Goal: Task Accomplishment & Management: Use online tool/utility

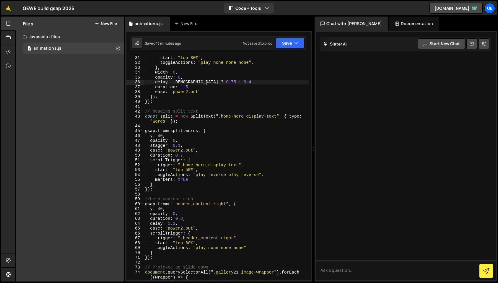
scroll to position [162, 0]
drag, startPoint x: 183, startPoint y: 154, endPoint x: 183, endPoint y: 157, distance: 3.9
click at [183, 156] on div "start : "top 80%" , toggleActions : "play none none none" , } , width : 0 , opa…" at bounding box center [226, 172] width 165 height 235
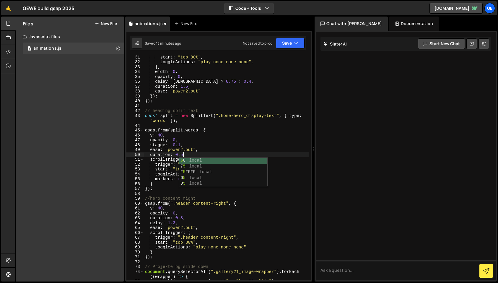
scroll to position [0, 3]
click at [193, 155] on div "start : "top 80%" , toggleActions : "play none none none" , } , width : 0 , opa…" at bounding box center [226, 172] width 165 height 235
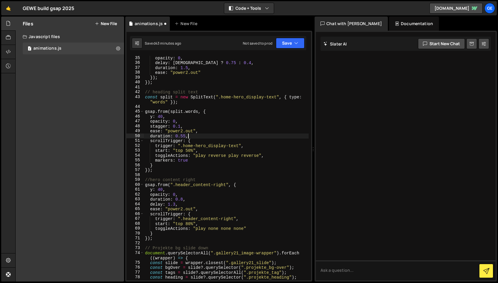
scroll to position [181, 0]
click at [175, 205] on div "opacity : 0 , delay : isHero ? 0.75 : 0.4 , duration : 1.5 , ease : "power2.out…" at bounding box center [226, 172] width 165 height 235
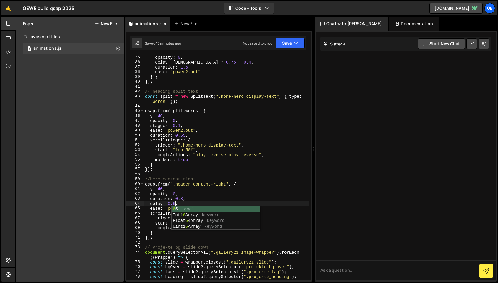
scroll to position [0, 2]
click at [288, 53] on div "1 Type cmd + s to save your Javascript file. הההההההההההההההההההההההההההההההההה…" at bounding box center [218, 156] width 187 height 251
click at [288, 51] on div "1 Type cmd + s to save your Javascript file. הההההההההההההההההההההההההההההההההה…" at bounding box center [218, 156] width 187 height 251
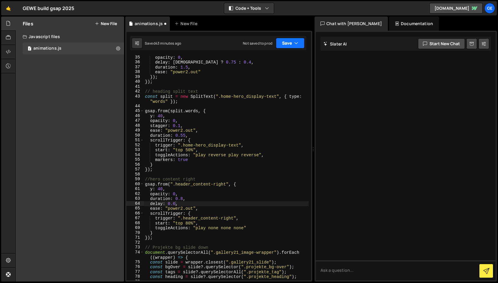
click at [285, 46] on button "Save" at bounding box center [290, 43] width 29 height 11
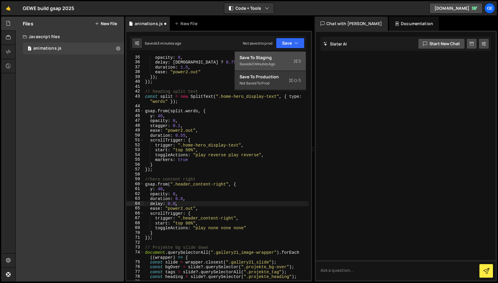
click at [279, 57] on div "Save to Staging S" at bounding box center [270, 58] width 61 height 6
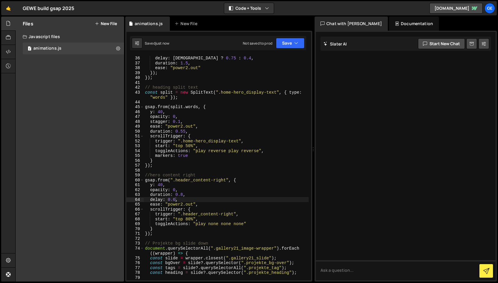
scroll to position [185, 0]
click at [175, 200] on div "opacity : 0 , delay : isHero ? 0.75 : 0.4 , duration : 1.5 , ease : "power2.out…" at bounding box center [226, 168] width 165 height 235
type textarea "delay: 0.33,"
click at [287, 43] on button "Save" at bounding box center [290, 43] width 29 height 11
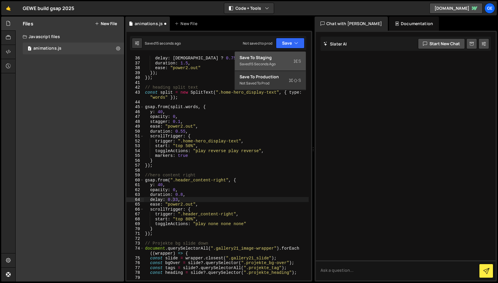
click at [273, 57] on div "Save to Staging S" at bounding box center [270, 58] width 61 height 6
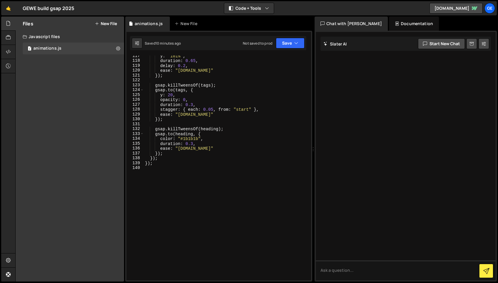
scroll to position [0, 0]
click at [161, 168] on div "y : "101%" , duration : 0.65 , delay : 0.2 , ease : "[DOMAIN_NAME]" }) ; gsap .…" at bounding box center [226, 170] width 165 height 235
type textarea "7"
type textarea "// Services Title hover"
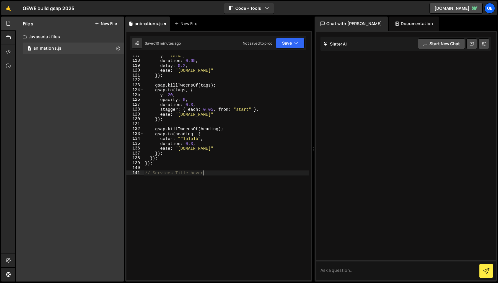
scroll to position [0, 0]
paste textarea "});"
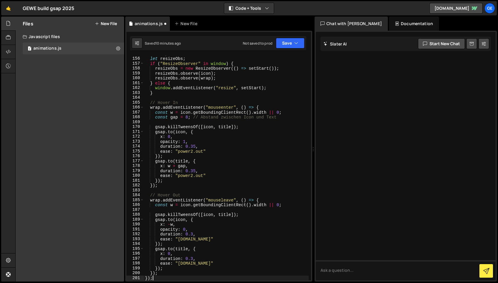
scroll to position [789, 0]
click at [283, 47] on button "Save" at bounding box center [290, 43] width 29 height 11
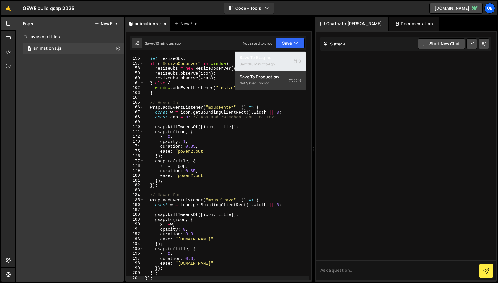
drag, startPoint x: 281, startPoint y: 57, endPoint x: 266, endPoint y: 61, distance: 15.1
click at [281, 57] on div "Save to Staging S" at bounding box center [270, 58] width 61 height 6
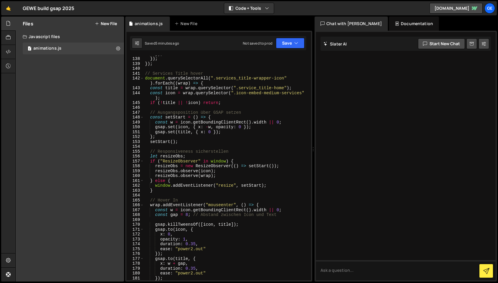
scroll to position [691, 0]
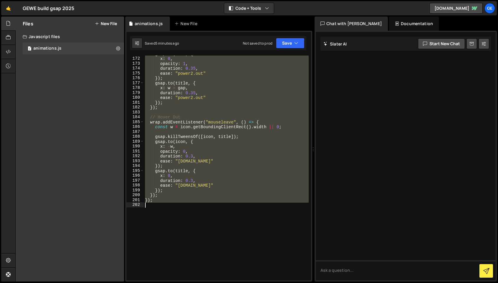
drag, startPoint x: 146, startPoint y: 79, endPoint x: 203, endPoint y: 204, distance: 136.9
click at [203, 204] on div "gsap . to ( icon , { x : 0 , opacity : 1 , duration : 0.35 , ease : "power2.out…" at bounding box center [226, 168] width 165 height 235
paste textarea
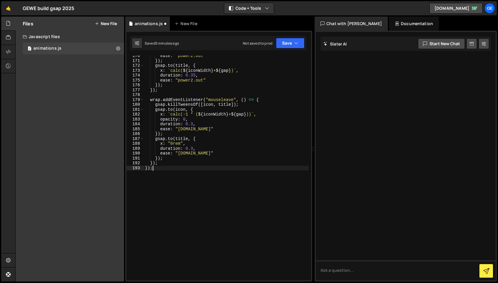
scroll to position [870, 0]
drag, startPoint x: 292, startPoint y: 43, endPoint x: 287, endPoint y: 48, distance: 7.3
click at [291, 43] on button "Save" at bounding box center [290, 43] width 29 height 11
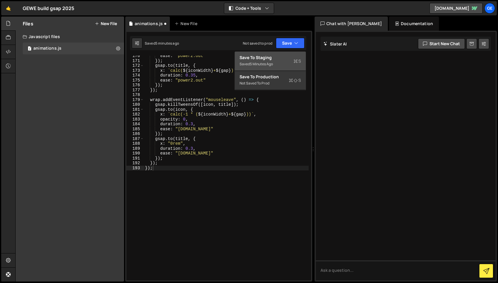
click at [283, 55] on div "Save to Staging S" at bounding box center [270, 58] width 61 height 6
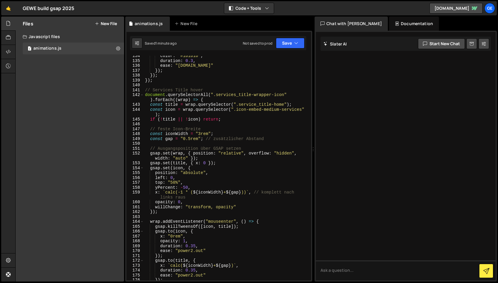
scroll to position [675, 0]
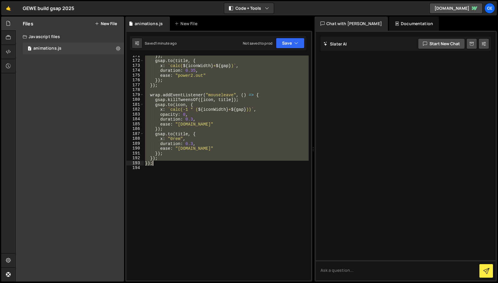
drag, startPoint x: 145, startPoint y: 95, endPoint x: 207, endPoint y: 165, distance: 93.5
click at [207, 165] on div "}) ; gsap . to ( title , { x : ` calc( ${ iconWidth } + ${ gap } ) ` , duration…" at bounding box center [226, 170] width 165 height 235
paste textarea
type textarea "});"
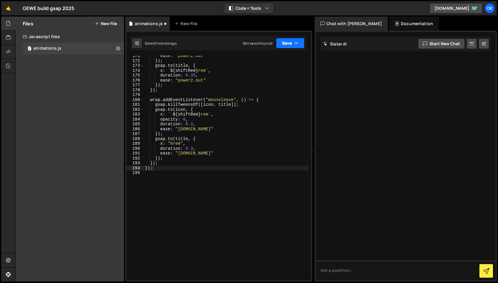
click at [297, 40] on button "Save" at bounding box center [290, 43] width 29 height 11
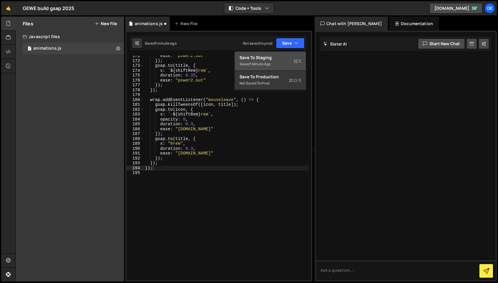
click at [281, 59] on div "Save to Staging S" at bounding box center [270, 58] width 61 height 6
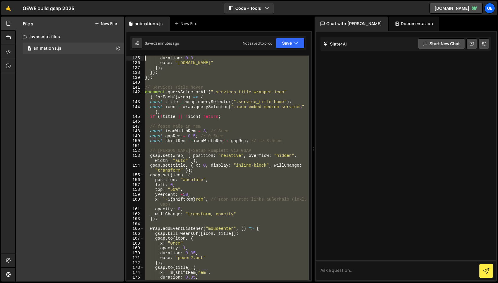
scroll to position [604, 0]
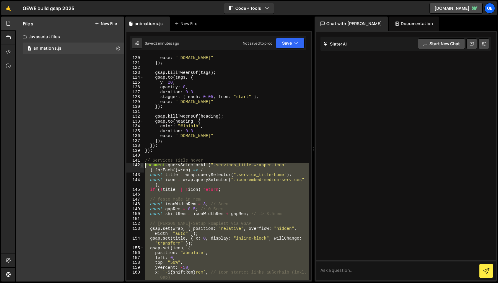
drag, startPoint x: 168, startPoint y: 170, endPoint x: 142, endPoint y: 165, distance: 26.3
click at [142, 165] on div "120 121 122 123 124 125 126 127 128 129 130 131 132 133 134 135 136 137 138 139…" at bounding box center [218, 168] width 185 height 225
paste textarea "}"
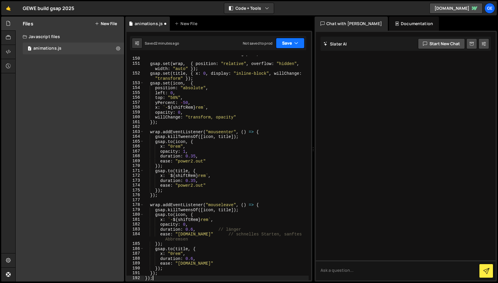
click at [289, 46] on button "Save" at bounding box center [290, 43] width 29 height 11
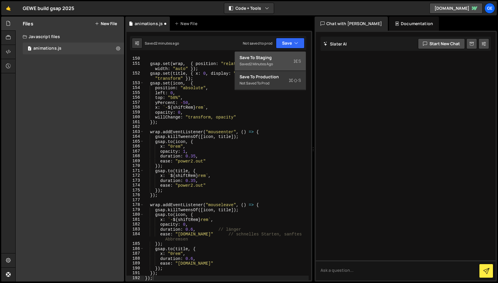
click at [285, 61] on div "Saved 2 minutes ago" at bounding box center [270, 64] width 61 height 7
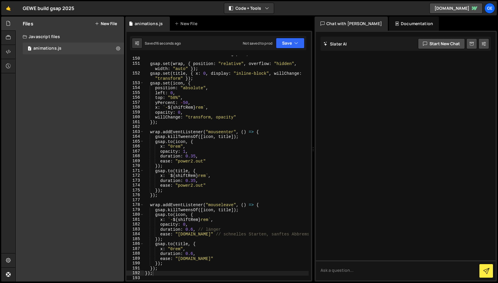
click at [193, 231] on div "const shiftRem = iconWidthRem + gapRem ; // => 3.5rem gsap . set ( wrap , { pos…" at bounding box center [226, 168] width 165 height 235
click at [191, 254] on div "const shiftRem = iconWidthRem + gapRem ; // => 3.5rem gsap . set ( wrap , { pos…" at bounding box center [226, 168] width 165 height 235
click at [287, 40] on button "Save" at bounding box center [290, 43] width 29 height 11
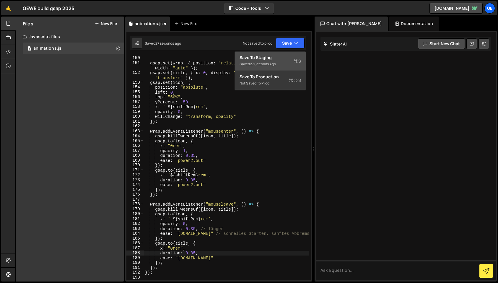
click at [282, 55] on div "Save to Staging S" at bounding box center [270, 58] width 61 height 6
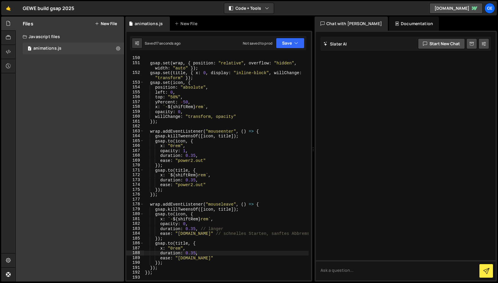
click at [195, 156] on div "const shiftRem = iconWidthRem + gapRem ; // => 3.5rem gsap . set ( wrap , { pos…" at bounding box center [226, 168] width 165 height 235
click at [194, 180] on div "const shiftRem = iconWidthRem + gapRem ; // => 3.5rem gsap . set ( wrap , { pos…" at bounding box center [226, 168] width 165 height 235
click at [195, 229] on div "const shiftRem = iconWidthRem + gapRem ; // => 3.5rem gsap . set ( wrap , { pos…" at bounding box center [226, 168] width 165 height 235
drag, startPoint x: 196, startPoint y: 253, endPoint x: 191, endPoint y: 255, distance: 4.6
click at [193, 254] on div "const shiftRem = iconWidthRem + gapRem ; // => 3.5rem gsap . set ( wrap , { pos…" at bounding box center [226, 168] width 165 height 235
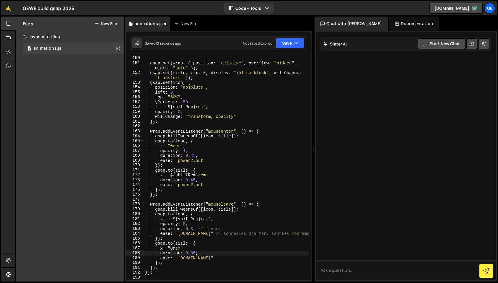
click at [193, 228] on div "const shiftRem = iconWidthRem + gapRem ; // => 3.5rem gsap . set ( wrap , { pos…" at bounding box center [226, 168] width 165 height 235
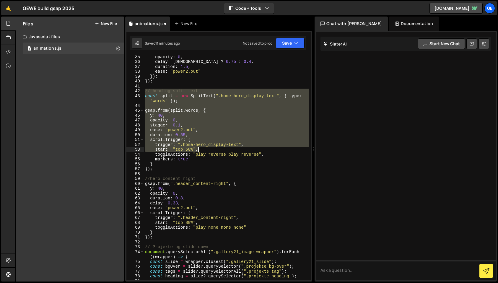
scroll to position [181, 0]
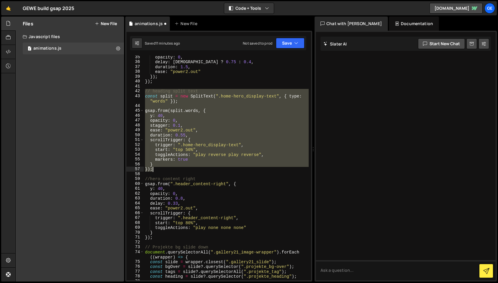
drag, startPoint x: 145, startPoint y: 99, endPoint x: 193, endPoint y: 168, distance: 84.7
click at [193, 168] on div "opacity : 0 , delay : isHero ? 0.75 : 0.4 , duration : 1.5 , ease : "power2.out…" at bounding box center [226, 172] width 165 height 235
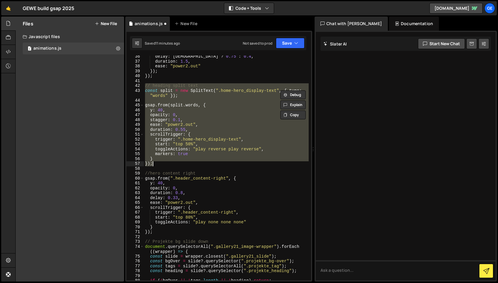
scroll to position [188, 0]
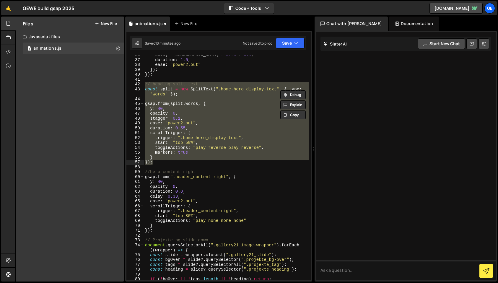
paste textarea
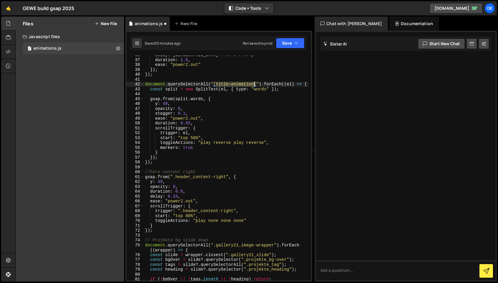
drag, startPoint x: 216, startPoint y: 86, endPoint x: 254, endPoint y: 86, distance: 37.8
click at [254, 86] on div "delay : [DEMOGRAPHIC_DATA] ? 0.75 : 0.4 , duration : 1.5 , ease : "power2.out" …" at bounding box center [226, 170] width 165 height 235
type textarea "document.querySelectorAll("[title-animation]").forEach((el) => {"
click at [294, 43] on icon "button" at bounding box center [296, 43] width 4 height 6
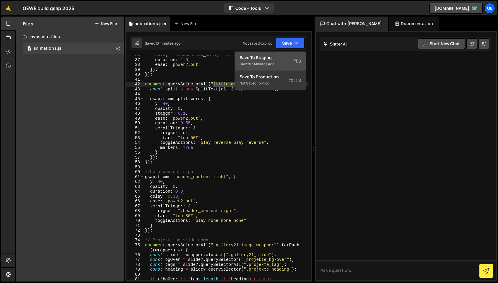
click at [282, 57] on div "Save to Staging S" at bounding box center [270, 58] width 61 height 6
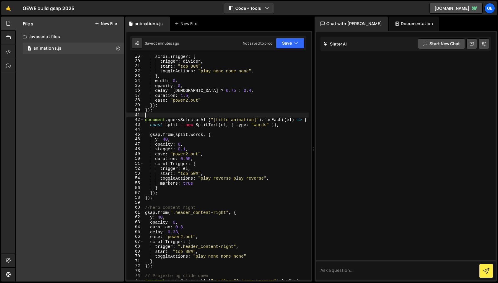
scroll to position [0, 0]
drag, startPoint x: 146, startPoint y: 117, endPoint x: 149, endPoint y: 120, distance: 4.4
click at [146, 117] on div "scrollTrigger : { trigger : divider , start : "top 80%" , toggleActions : "play…" at bounding box center [226, 174] width 165 height 240
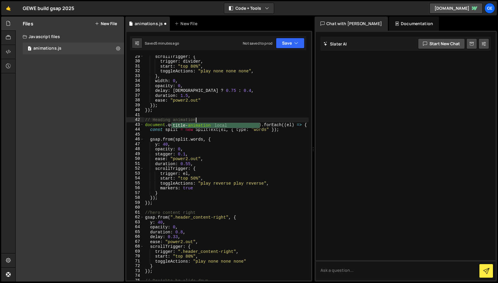
scroll to position [0, 3]
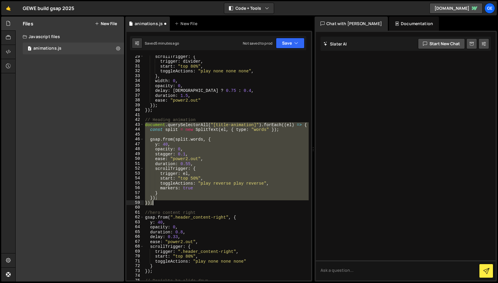
drag, startPoint x: 145, startPoint y: 125, endPoint x: 173, endPoint y: 201, distance: 81.1
click at [173, 201] on div "scrollTrigger : { trigger : divider , start : "top 80%" , toggleActions : "play…" at bounding box center [226, 174] width 165 height 240
paste textarea
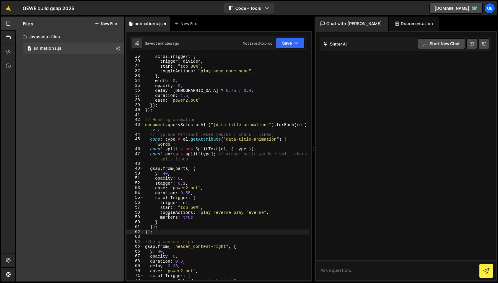
scroll to position [0, 0]
drag, startPoint x: 276, startPoint y: 134, endPoint x: 147, endPoint y: 139, distance: 128.3
click at [142, 136] on div "}); 29 30 31 32 33 34 35 36 37 38 39 40 41 42 43 44 45 46 47 48 49 50 51 52 53 …" at bounding box center [218, 168] width 185 height 225
type textarea "// Typ aus Attribut lesen (words | chars | lines)"
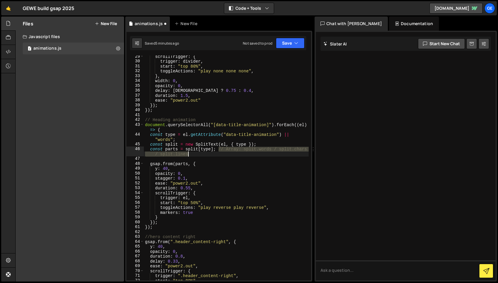
drag, startPoint x: 218, startPoint y: 150, endPoint x: 224, endPoint y: 153, distance: 6.9
click at [224, 153] on div "scrollTrigger : { trigger : divider , start : "top 80%" , toggleActions : "play…" at bounding box center [226, 171] width 165 height 235
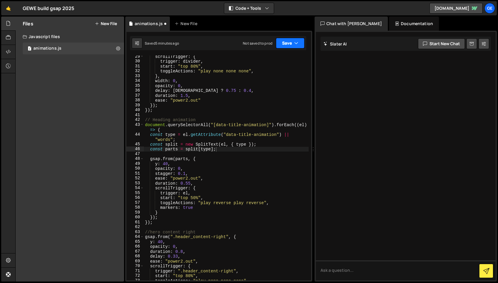
drag, startPoint x: 287, startPoint y: 45, endPoint x: 286, endPoint y: 51, distance: 5.9
click at [287, 45] on button "Save" at bounding box center [290, 43] width 29 height 11
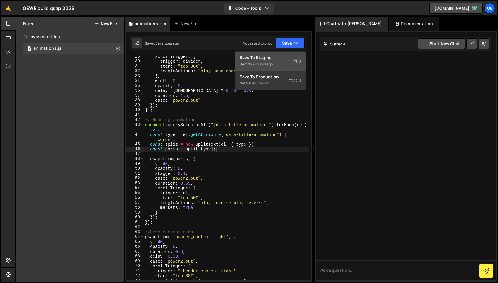
click at [283, 60] on div "Save to Staging S" at bounding box center [270, 58] width 61 height 6
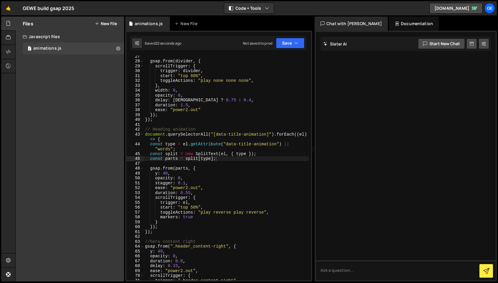
scroll to position [144, 0]
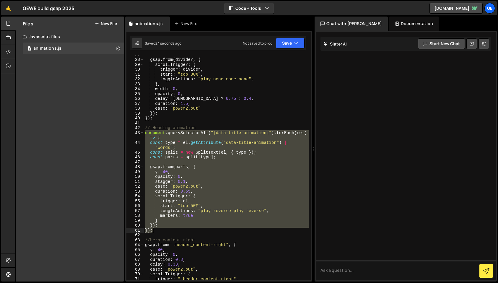
drag, startPoint x: 152, startPoint y: 136, endPoint x: 171, endPoint y: 229, distance: 94.9
click at [171, 229] on div "gsap . from ( divider , { scrollTrigger : { trigger : divider , start : "top 80…" at bounding box center [226, 169] width 165 height 235
paste textarea
click at [195, 149] on div "gsap . from ( divider , { scrollTrigger : { trigger : divider , start : "top 80…" at bounding box center [226, 168] width 165 height 225
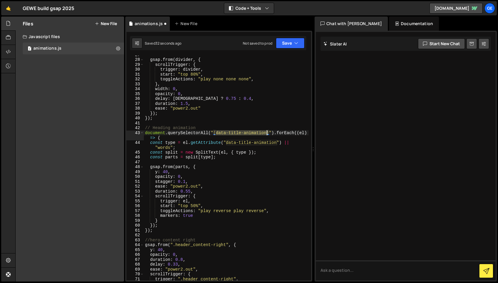
drag, startPoint x: 216, startPoint y: 134, endPoint x: 268, endPoint y: 136, distance: 51.8
click at [268, 135] on div "gsap . from ( divider , { scrollTrigger : { trigger : divider , start : "top 80…" at bounding box center [226, 169] width 165 height 235
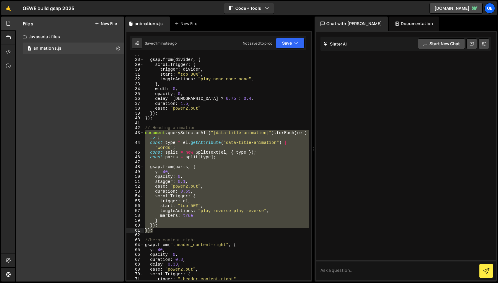
drag, startPoint x: 148, startPoint y: 139, endPoint x: 175, endPoint y: 228, distance: 93.5
click at [175, 228] on div "gsap . from ( divider , { scrollTrigger : { trigger : divider , start : "top 80…" at bounding box center [226, 169] width 165 height 235
paste textarea
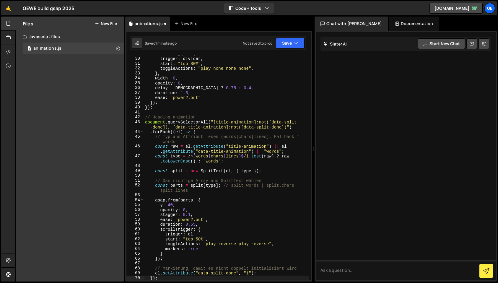
scroll to position [155, 0]
click at [295, 41] on icon "button" at bounding box center [296, 43] width 4 height 6
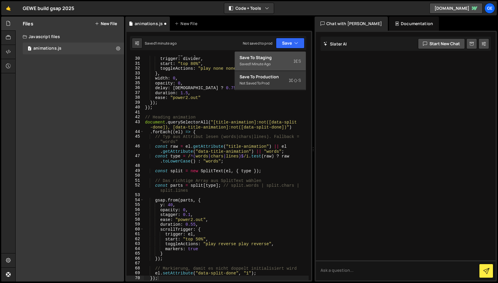
click at [283, 57] on div "Save to Staging S" at bounding box center [270, 58] width 61 height 6
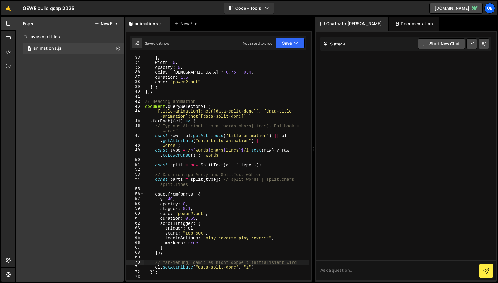
scroll to position [173, 0]
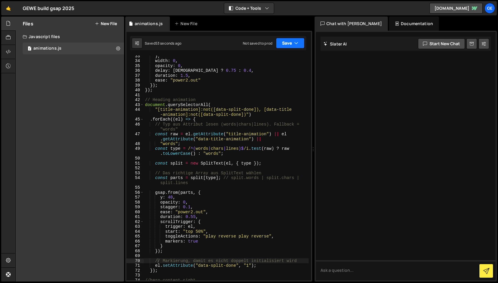
click at [295, 41] on icon "button" at bounding box center [296, 43] width 4 height 6
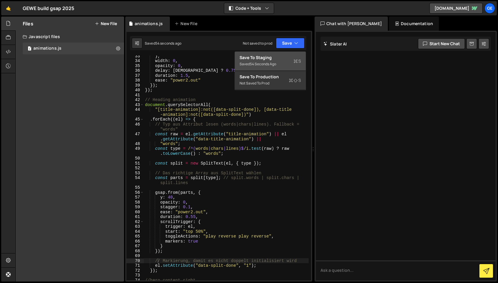
click at [284, 60] on div "Save to Staging S" at bounding box center [270, 58] width 61 height 6
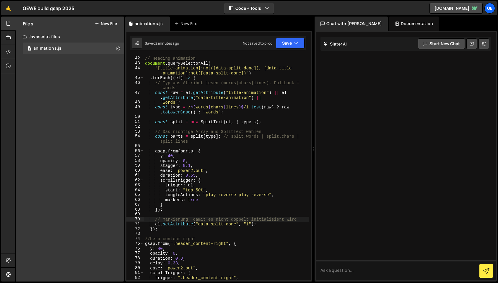
scroll to position [214, 0]
drag, startPoint x: 190, startPoint y: 167, endPoint x: 191, endPoint y: 170, distance: 3.0
click at [190, 167] on div "// Heading animation document . querySelectorAll ( "[title-animation]:not([data…" at bounding box center [226, 168] width 165 height 235
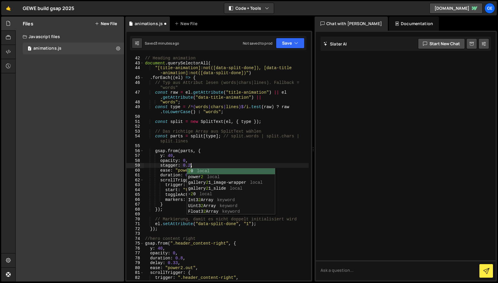
scroll to position [0, 3]
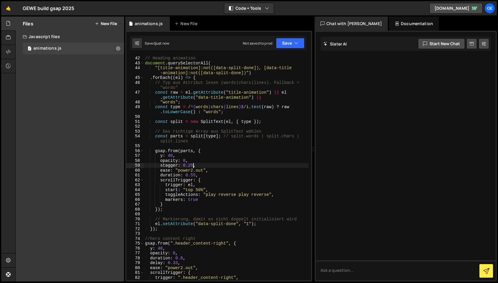
click at [195, 175] on div "// Heading animation document . querySelectorAll ( "[title-animation]:not([data…" at bounding box center [226, 168] width 165 height 235
type textarea "duration: 0.75,"
